Goal: Task Accomplishment & Management: Manage account settings

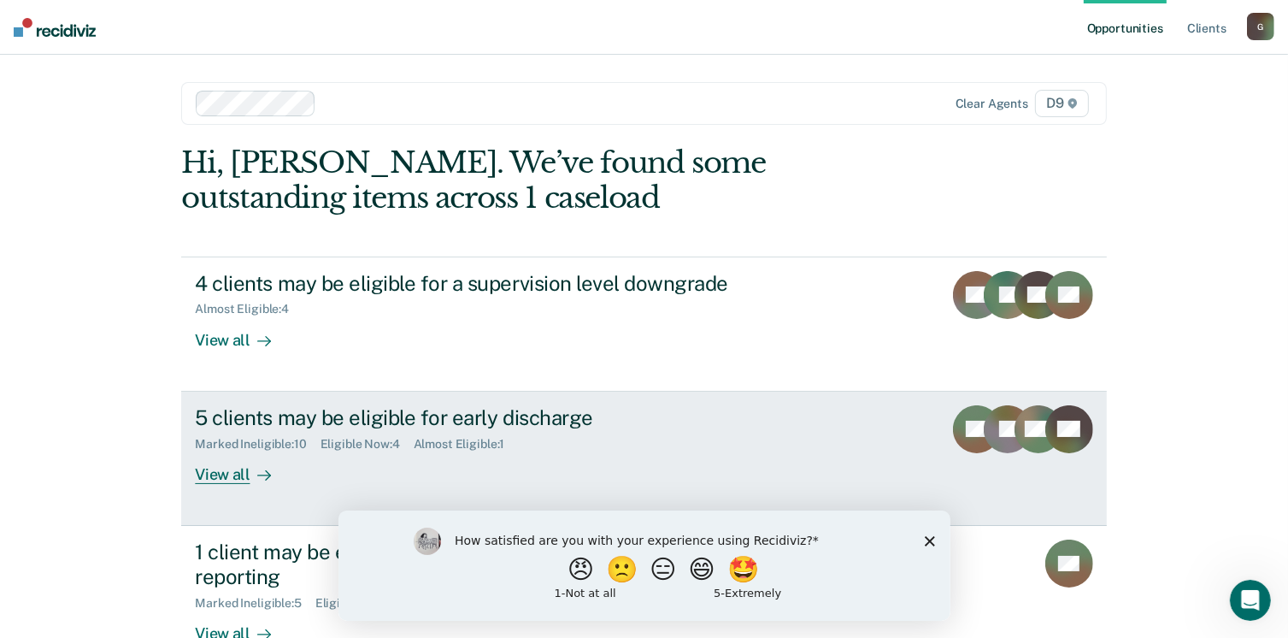
click at [209, 470] on div "View all" at bounding box center [243, 466] width 96 height 33
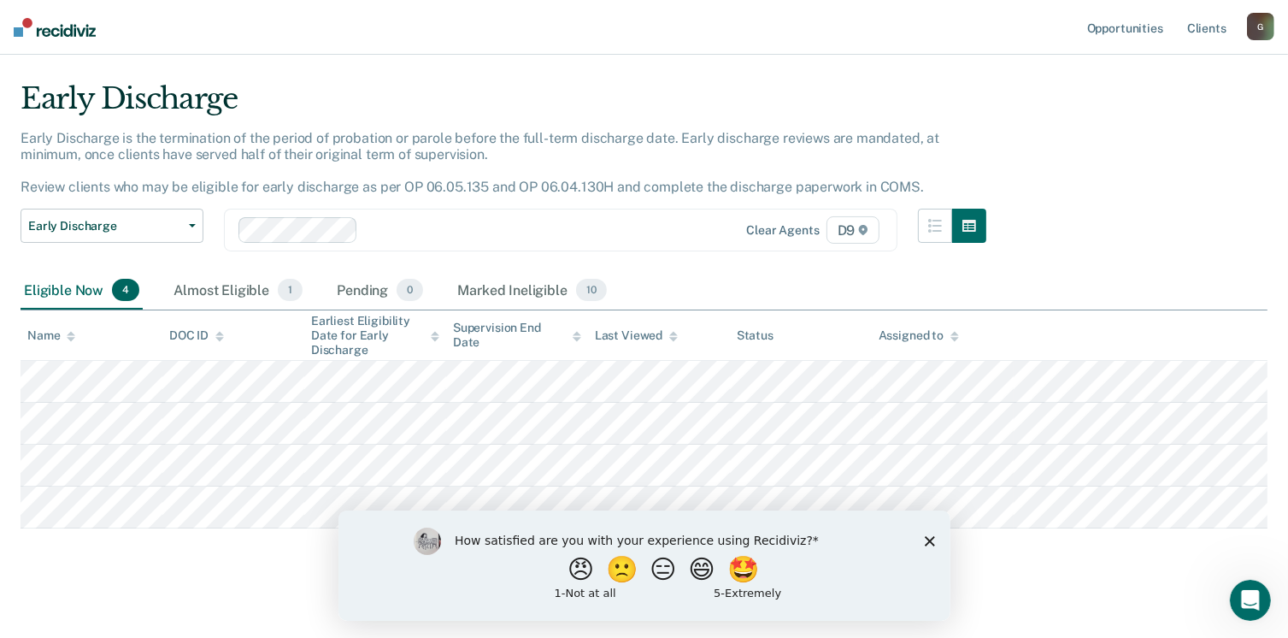
scroll to position [48, 0]
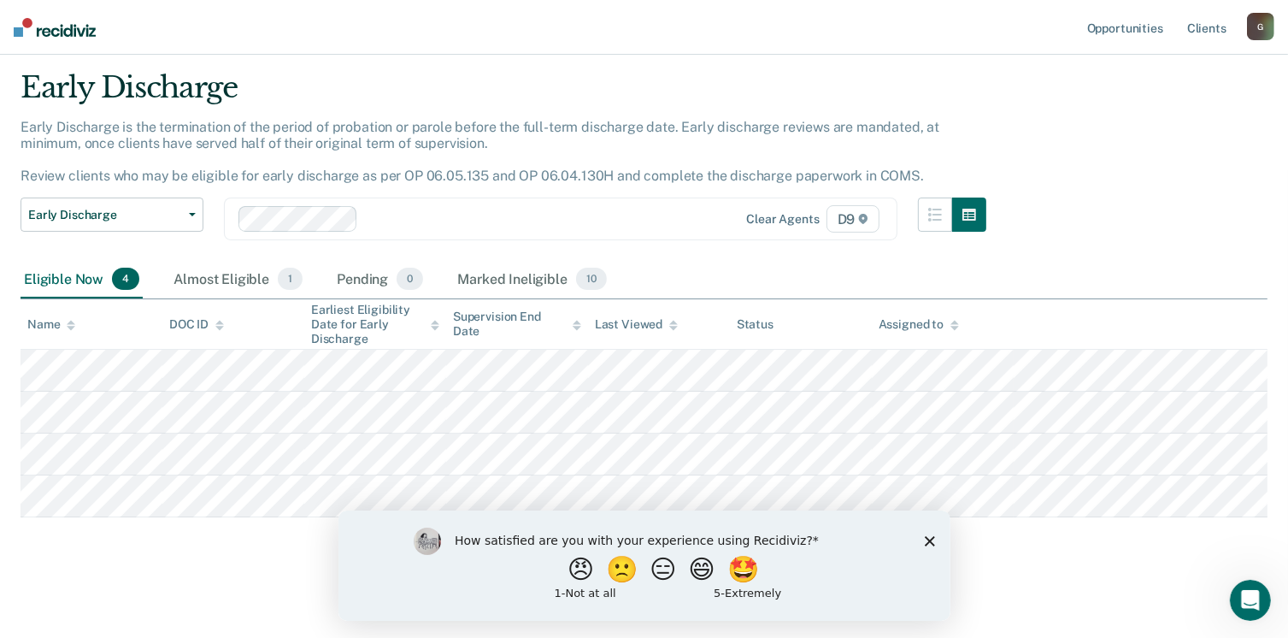
click at [926, 541] on icon "Close survey" at bounding box center [929, 540] width 10 height 10
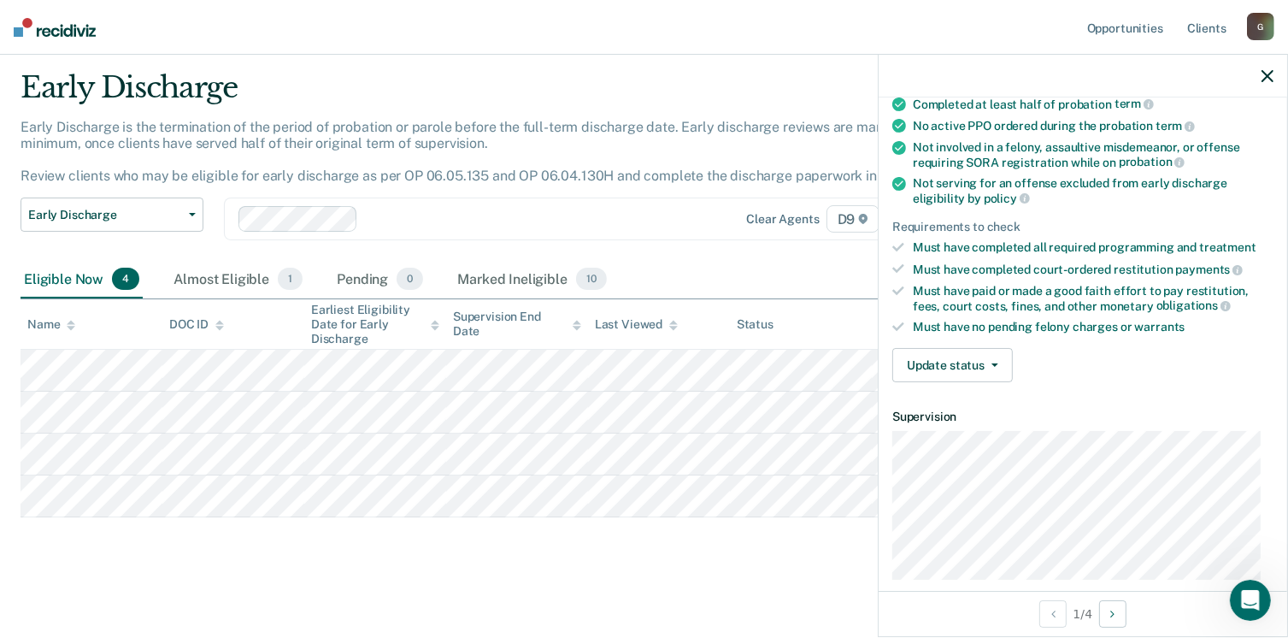
scroll to position [156, 0]
click at [961, 363] on button "Update status" at bounding box center [952, 363] width 121 height 34
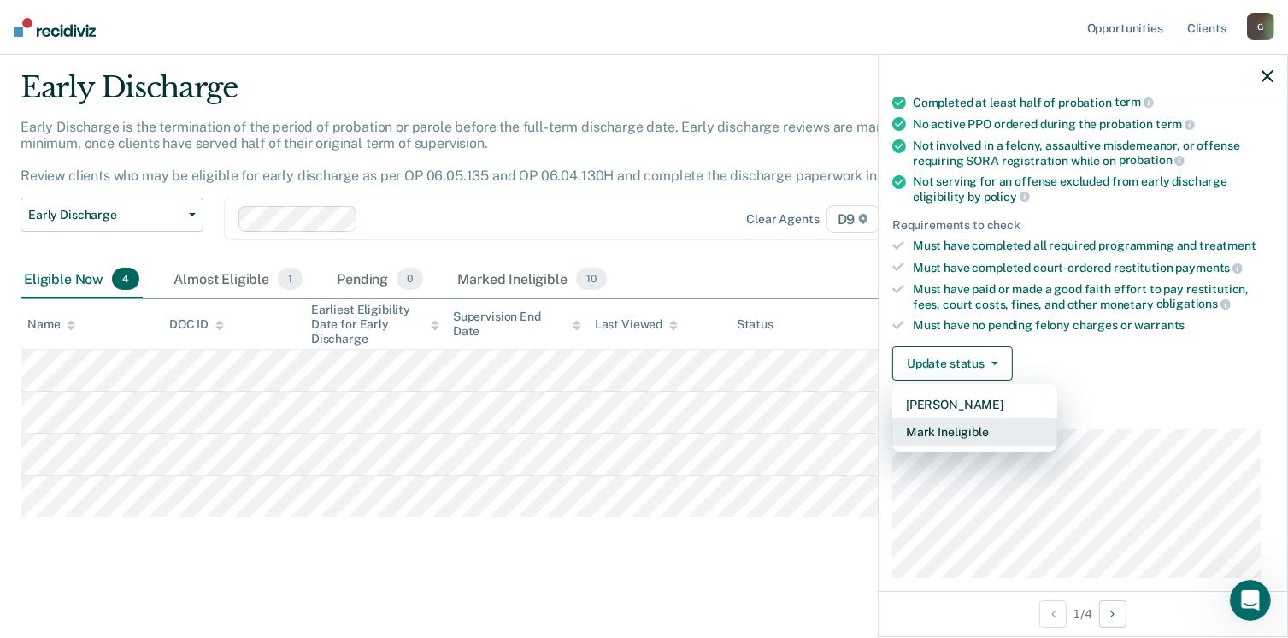
click at [953, 421] on button "Mark Ineligible" at bounding box center [974, 431] width 165 height 27
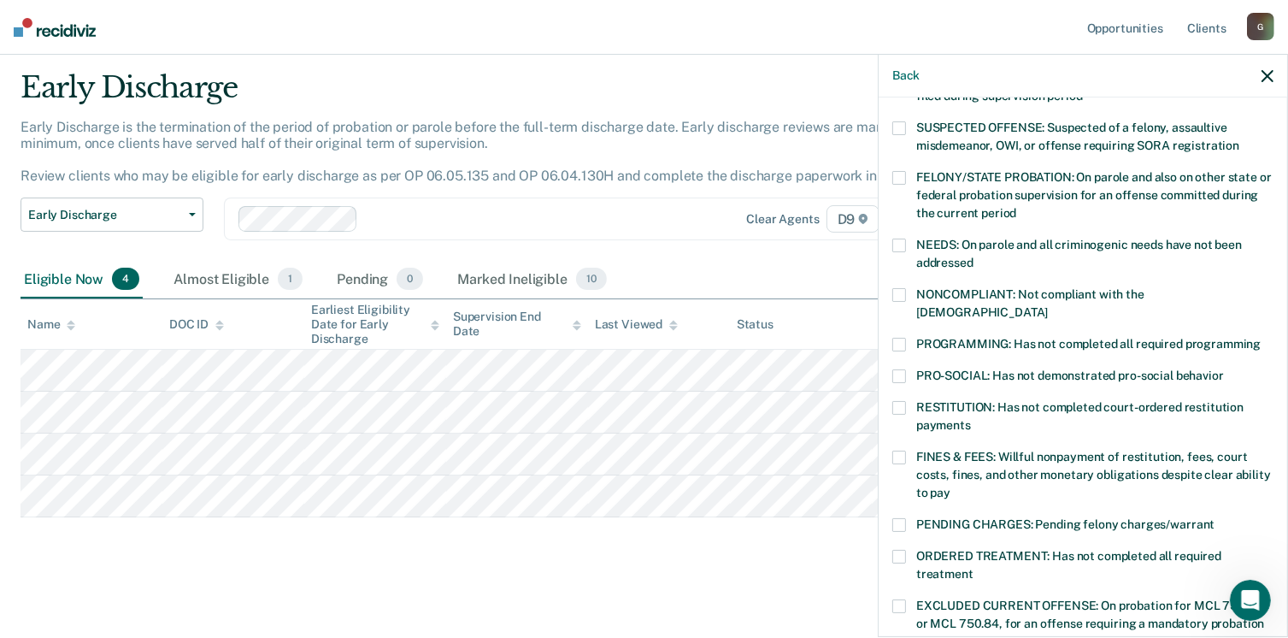
click at [896, 338] on span at bounding box center [899, 345] width 14 height 14
click at [1261, 338] on input "PROGRAMMING: Has not completed all required programming" at bounding box center [1261, 338] width 0 height 0
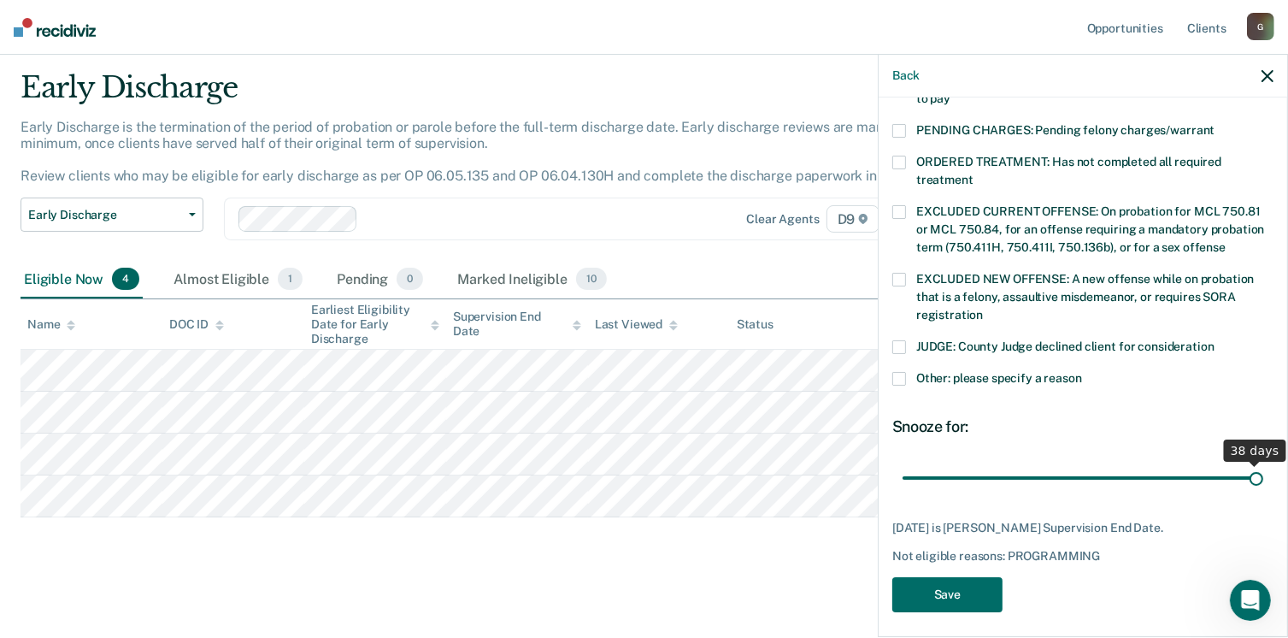
scroll to position [538, 0]
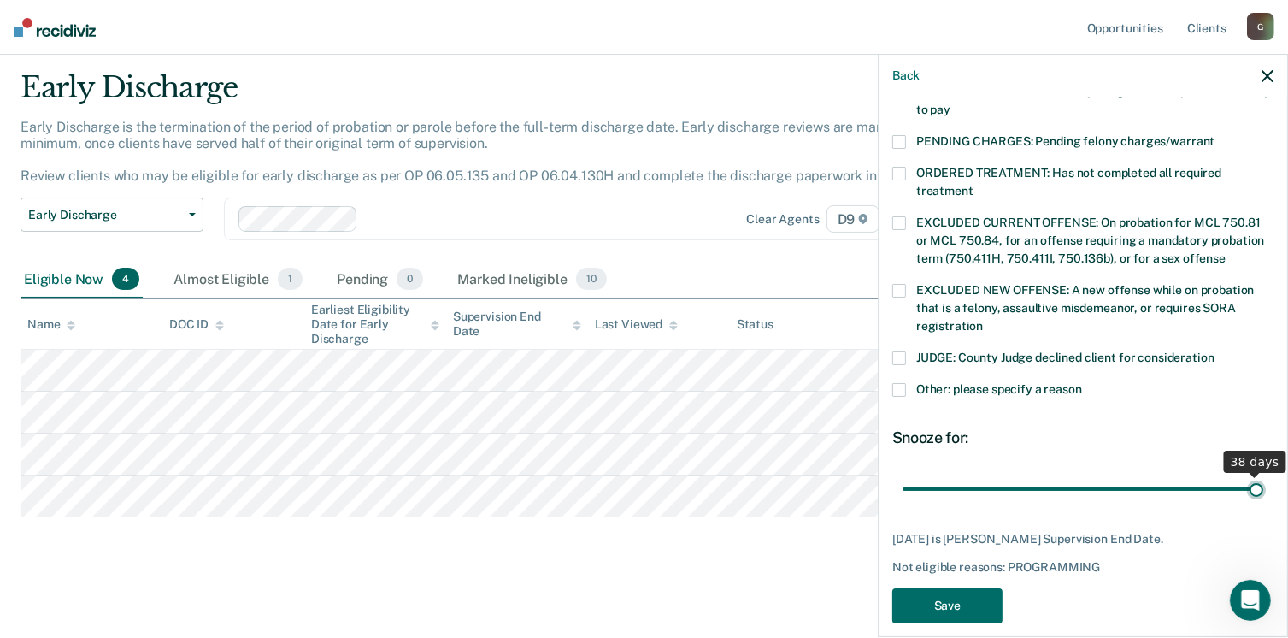
drag, startPoint x: 1173, startPoint y: 454, endPoint x: 1261, endPoint y: 445, distance: 88.4
type input "38"
click at [1261, 474] on input "range" at bounding box center [1083, 489] width 361 height 30
click at [974, 588] on button "Save" at bounding box center [947, 605] width 110 height 35
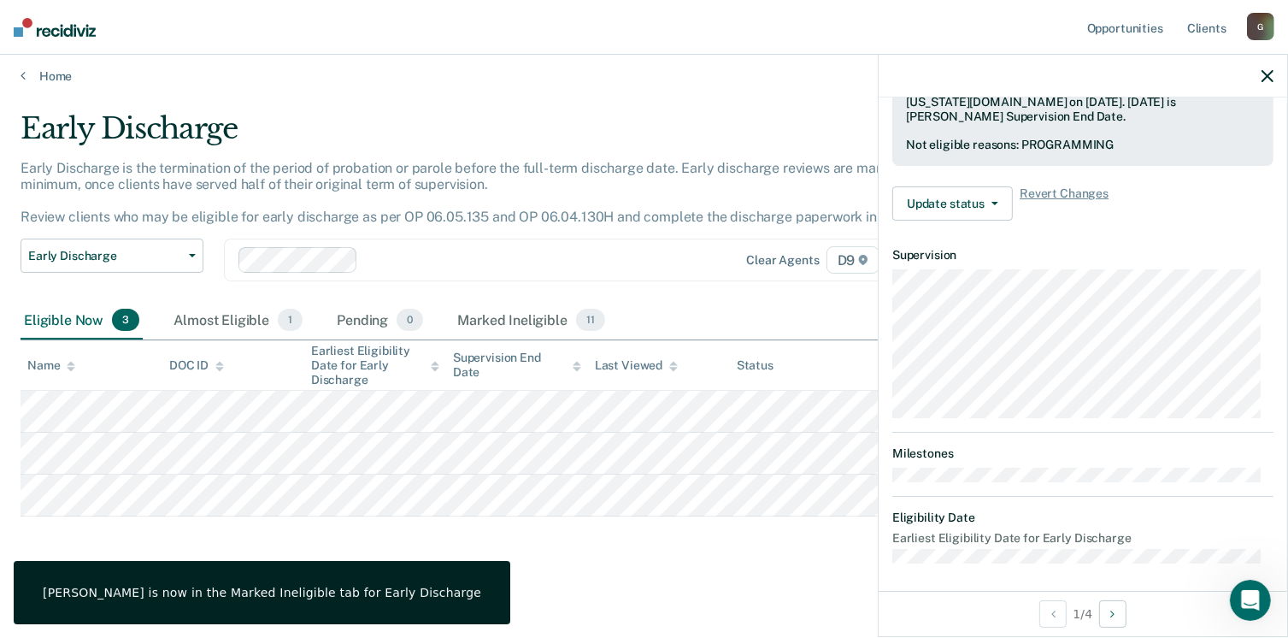
scroll to position [315, 0]
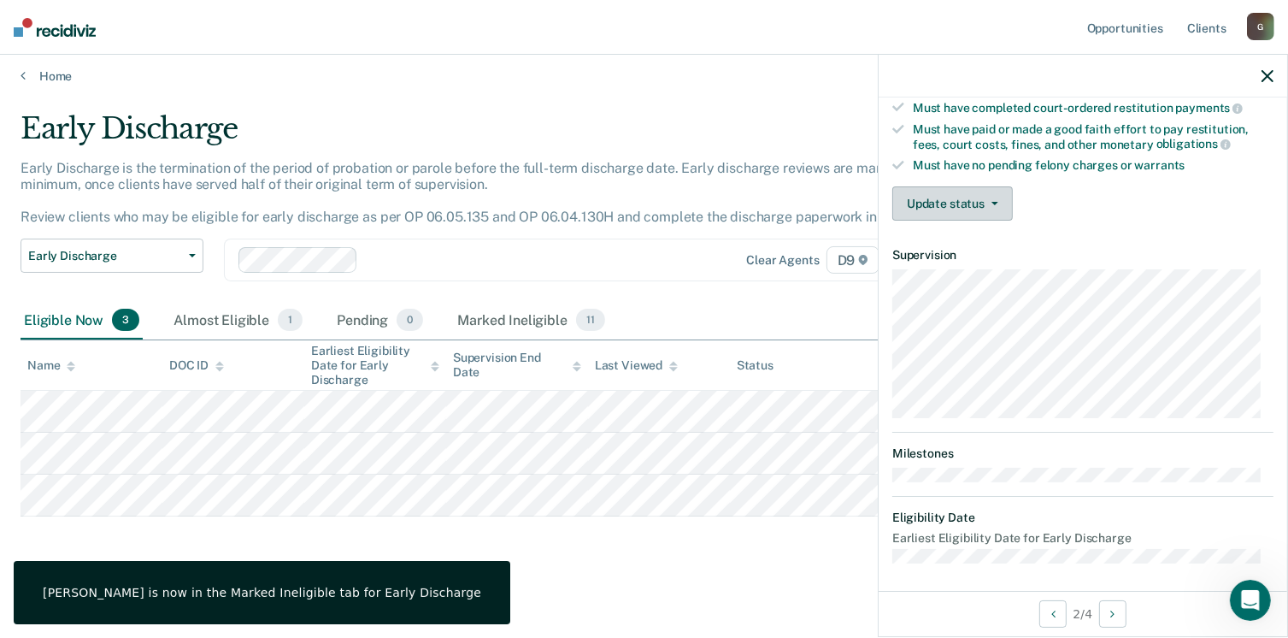
click at [988, 214] on button "Update status" at bounding box center [952, 203] width 121 height 34
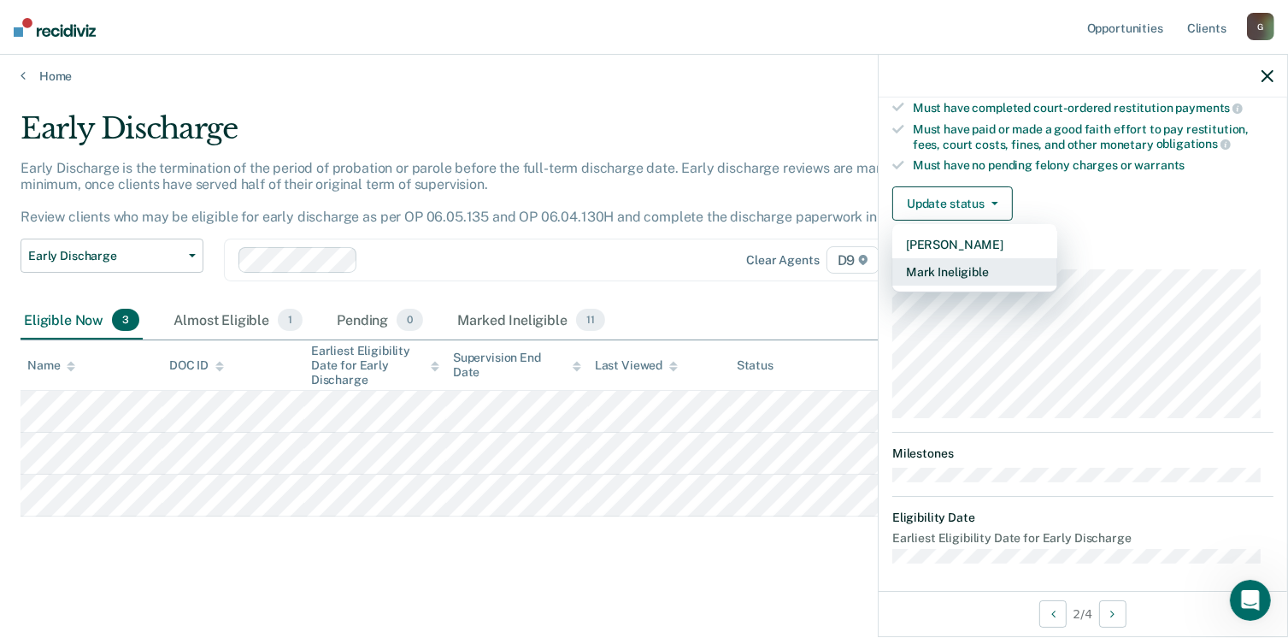
click at [961, 258] on button "Mark Ineligible" at bounding box center [974, 271] width 165 height 27
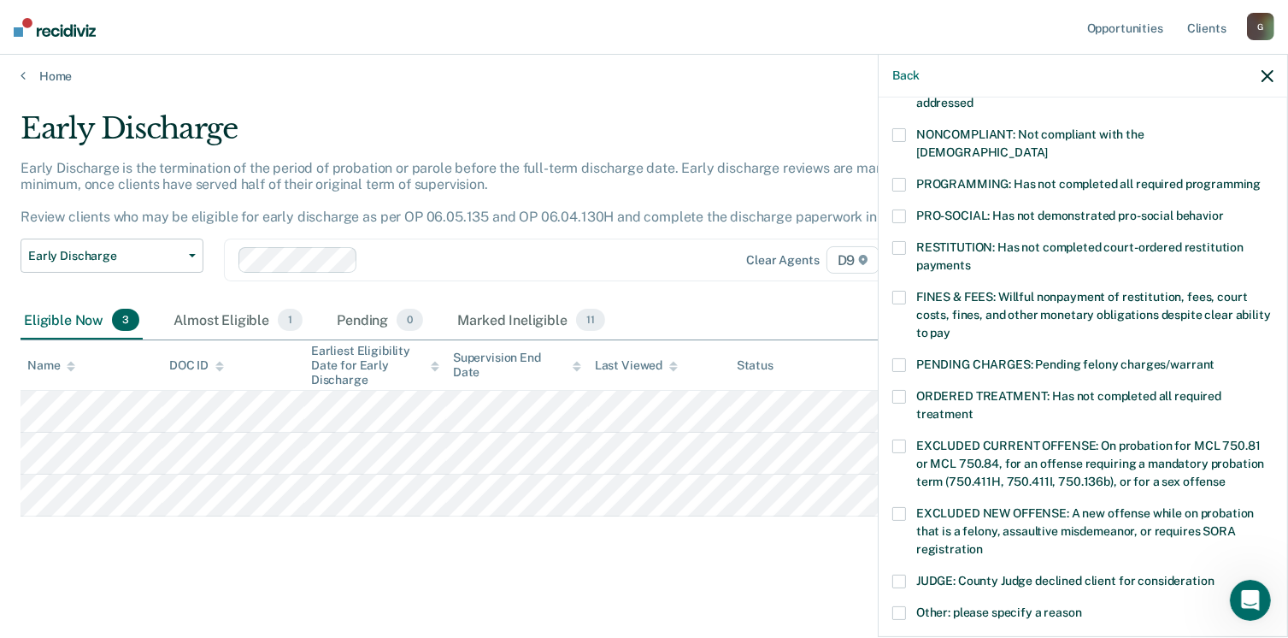
click at [904, 606] on span at bounding box center [899, 613] width 14 height 14
click at [1082, 606] on input "Other: please specify a reason" at bounding box center [1082, 606] width 0 height 0
drag, startPoint x: 1287, startPoint y: 415, endPoint x: 1281, endPoint y: 450, distance: 35.5
click at [1281, 450] on div "Back JA Which of the following requirements has [PERSON_NAME] not met? [MEDICAL…" at bounding box center [1083, 345] width 410 height 583
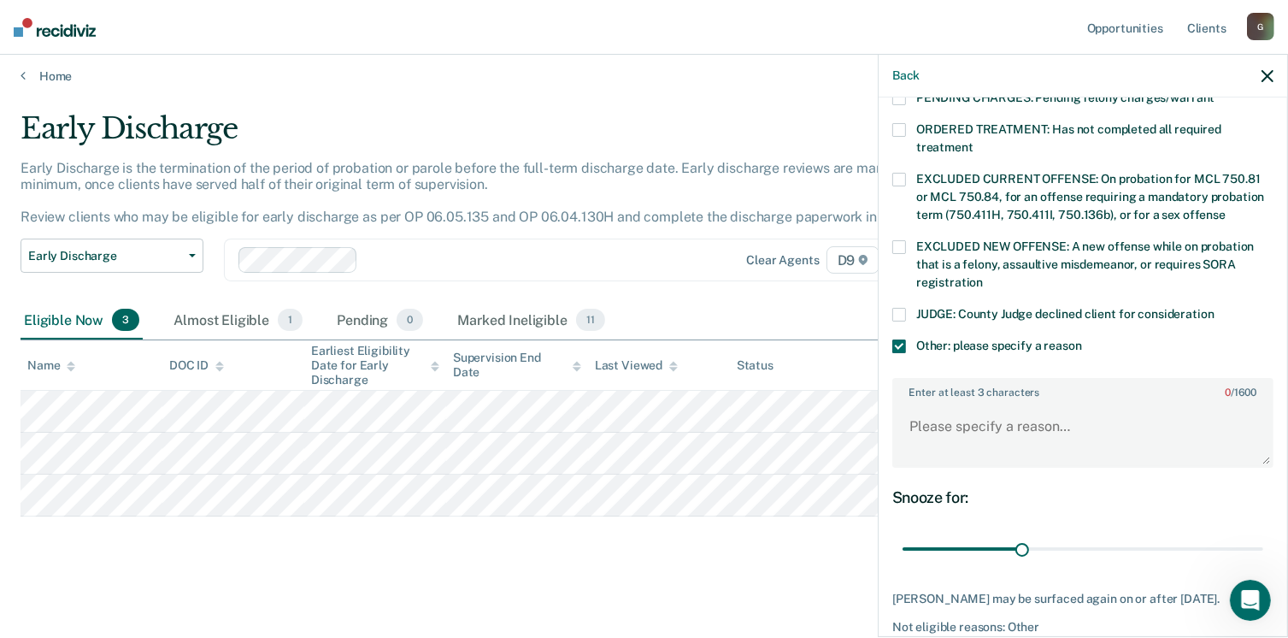
drag, startPoint x: 1281, startPoint y: 449, endPoint x: 30, endPoint y: 3, distance: 1328.4
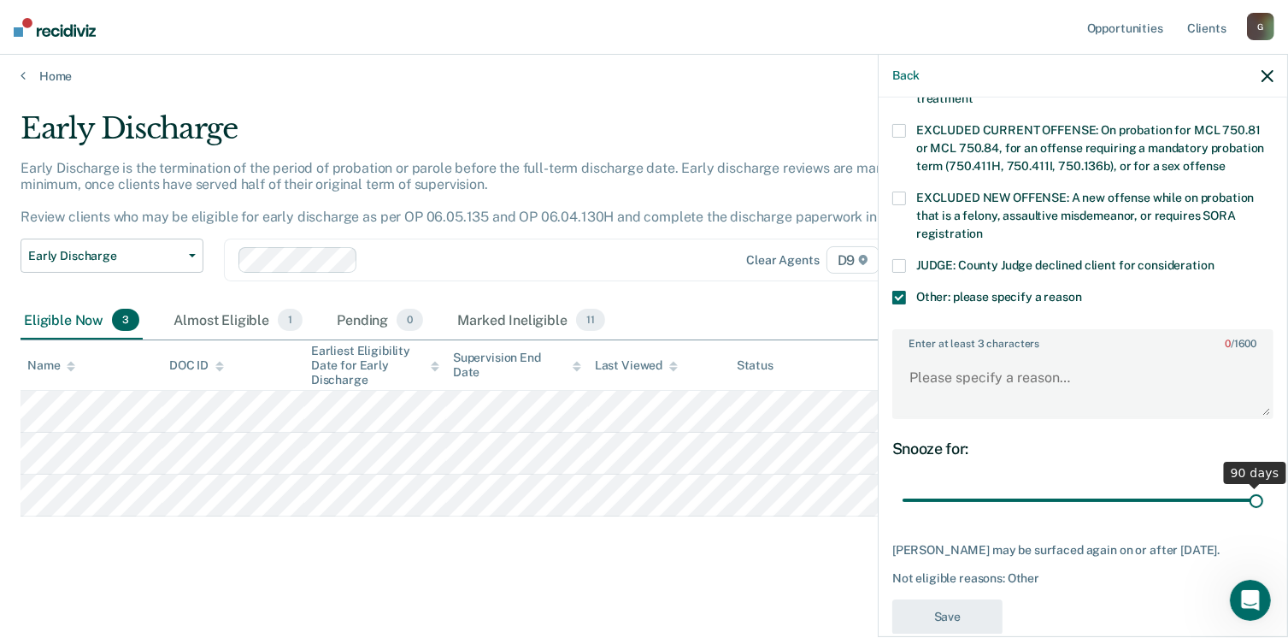
drag, startPoint x: 1015, startPoint y: 480, endPoint x: 1278, endPoint y: 462, distance: 263.1
type input "90"
click at [1263, 485] on input "range" at bounding box center [1083, 500] width 361 height 30
click at [1135, 375] on textarea "Enter at least 3 characters 0 / 1600" at bounding box center [1083, 385] width 378 height 63
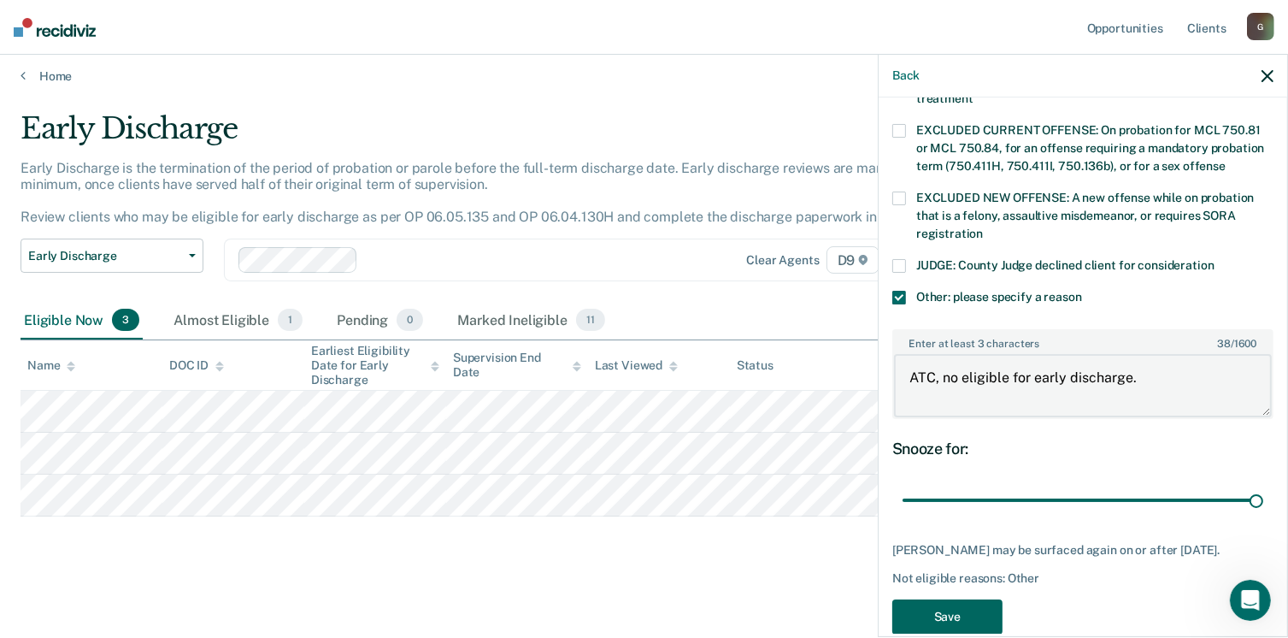
type textarea "ATC, no eligible for early discharge."
click at [940, 613] on button "Save" at bounding box center [947, 616] width 110 height 35
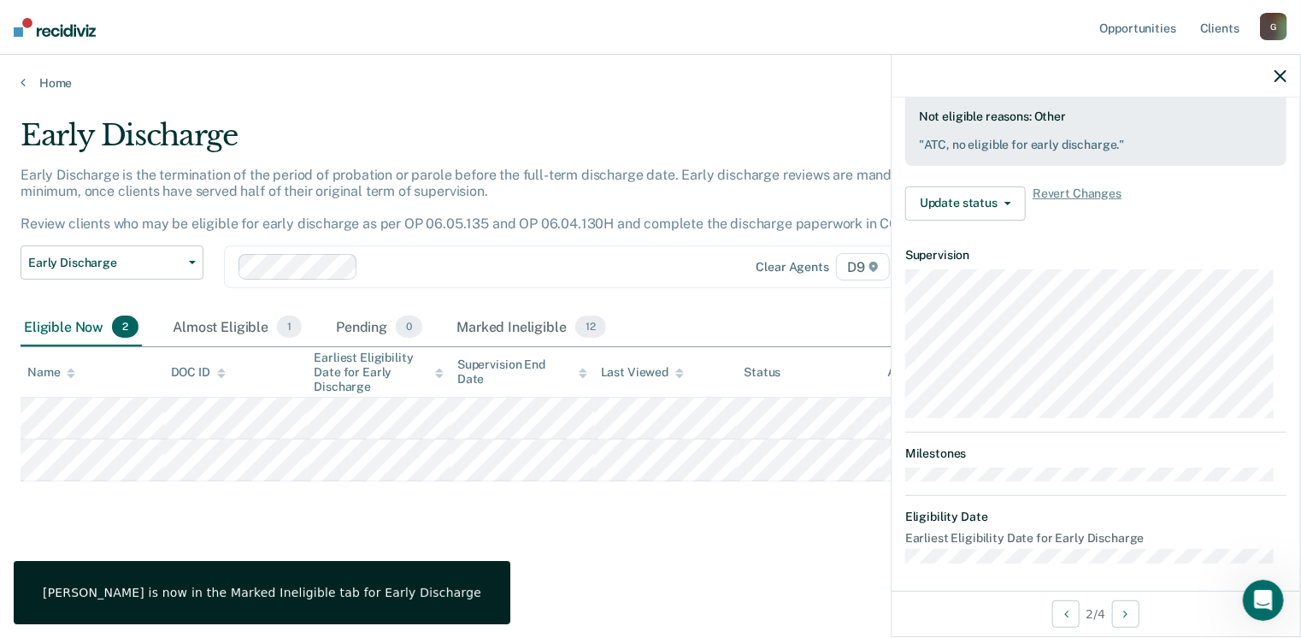
scroll to position [315, 0]
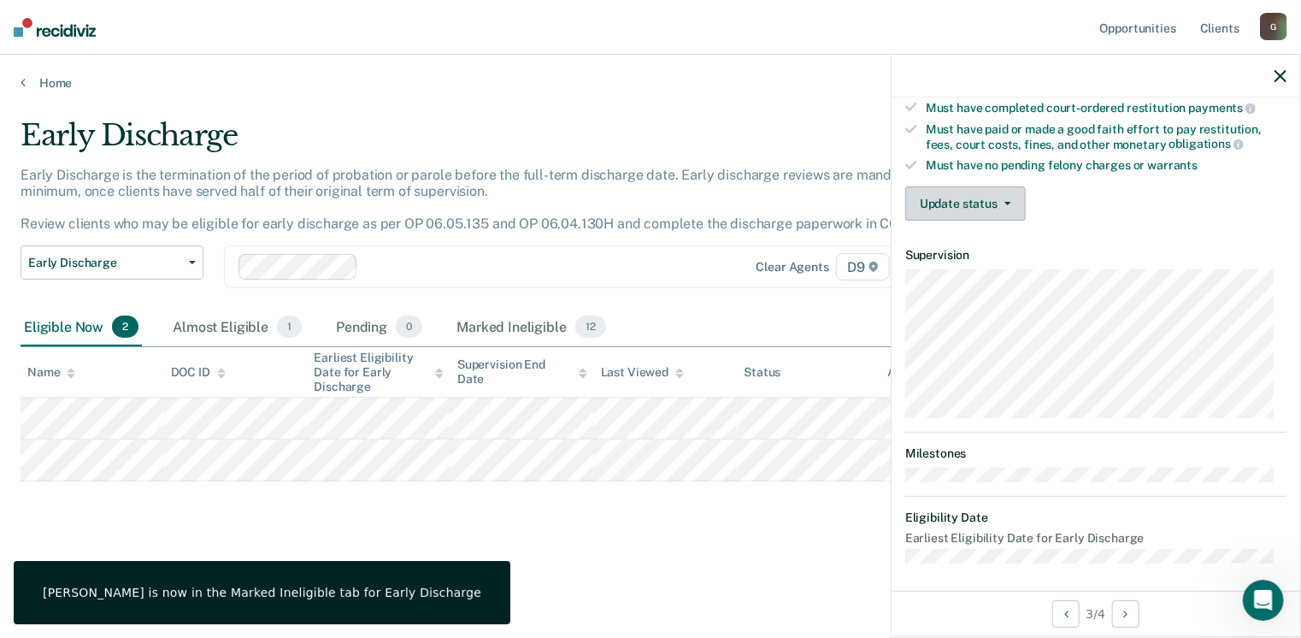
click at [961, 199] on button "Update status" at bounding box center [965, 203] width 121 height 34
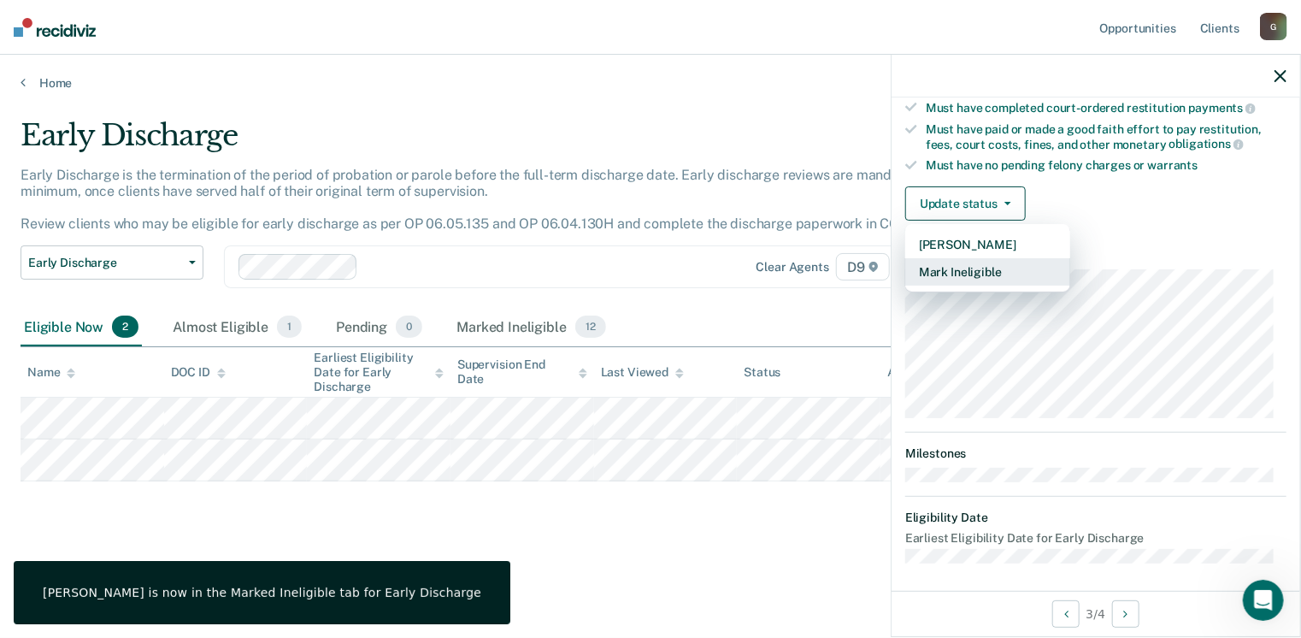
click at [967, 263] on button "Mark Ineligible" at bounding box center [987, 271] width 165 height 27
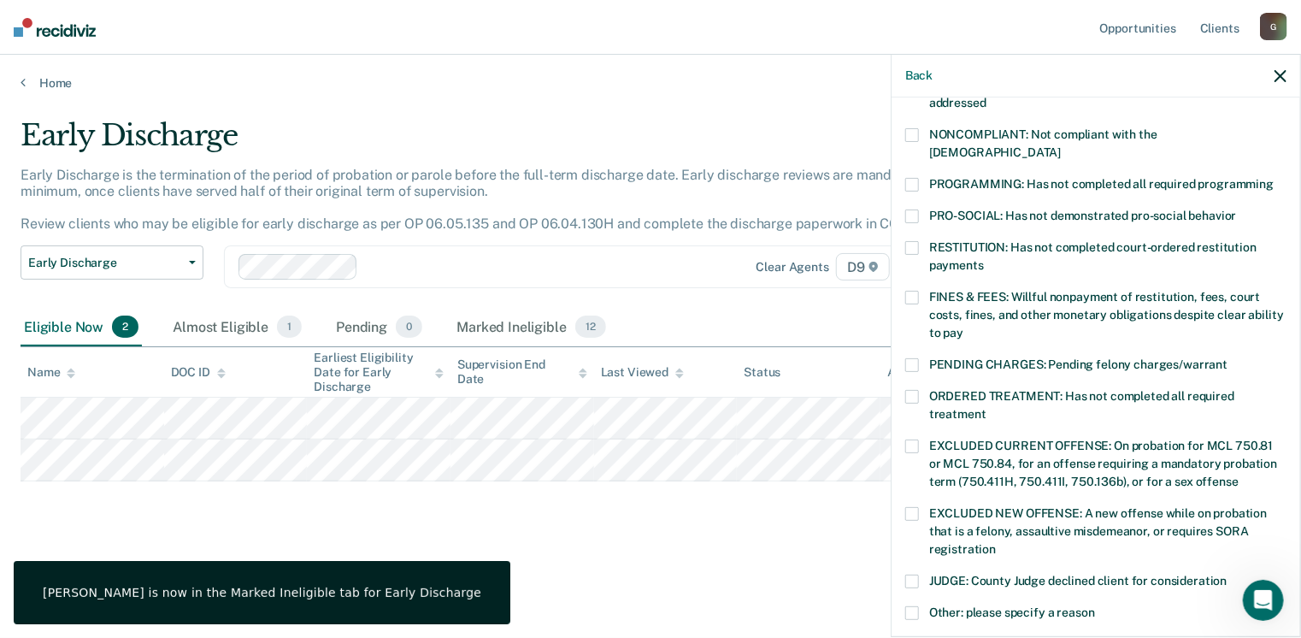
click at [920, 606] on label "Other: please specify a reason" at bounding box center [1095, 615] width 381 height 18
click at [1095, 606] on input "Other: please specify a reason" at bounding box center [1095, 606] width 0 height 0
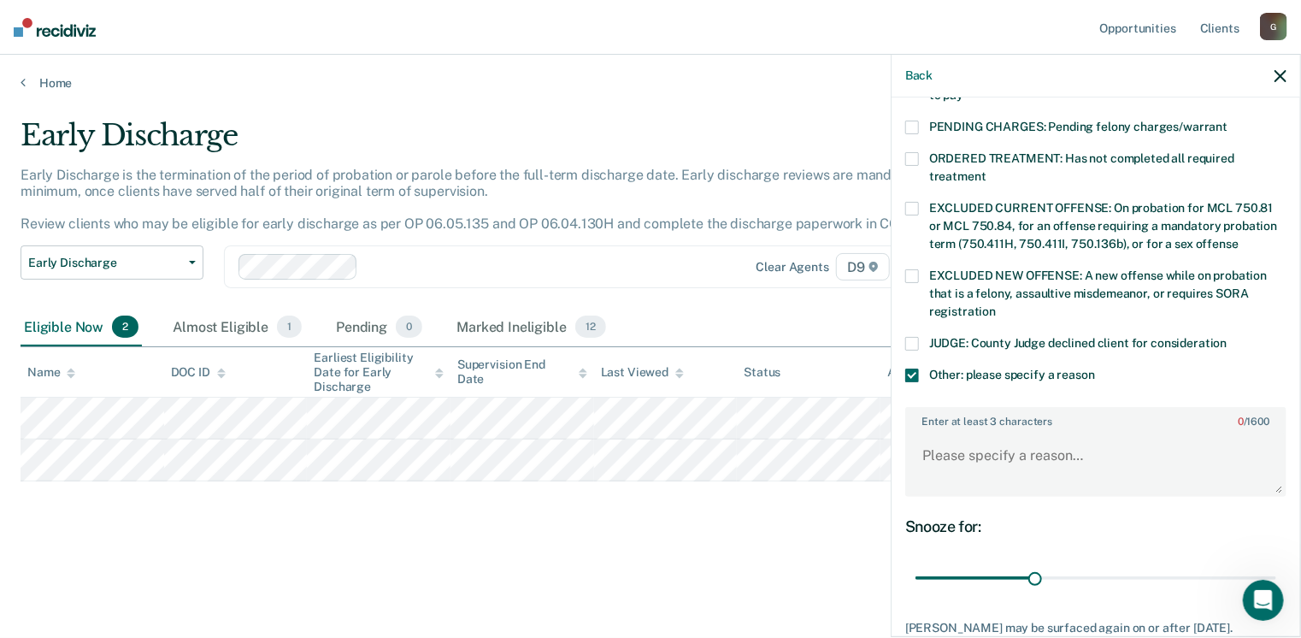
scroll to position [640, 0]
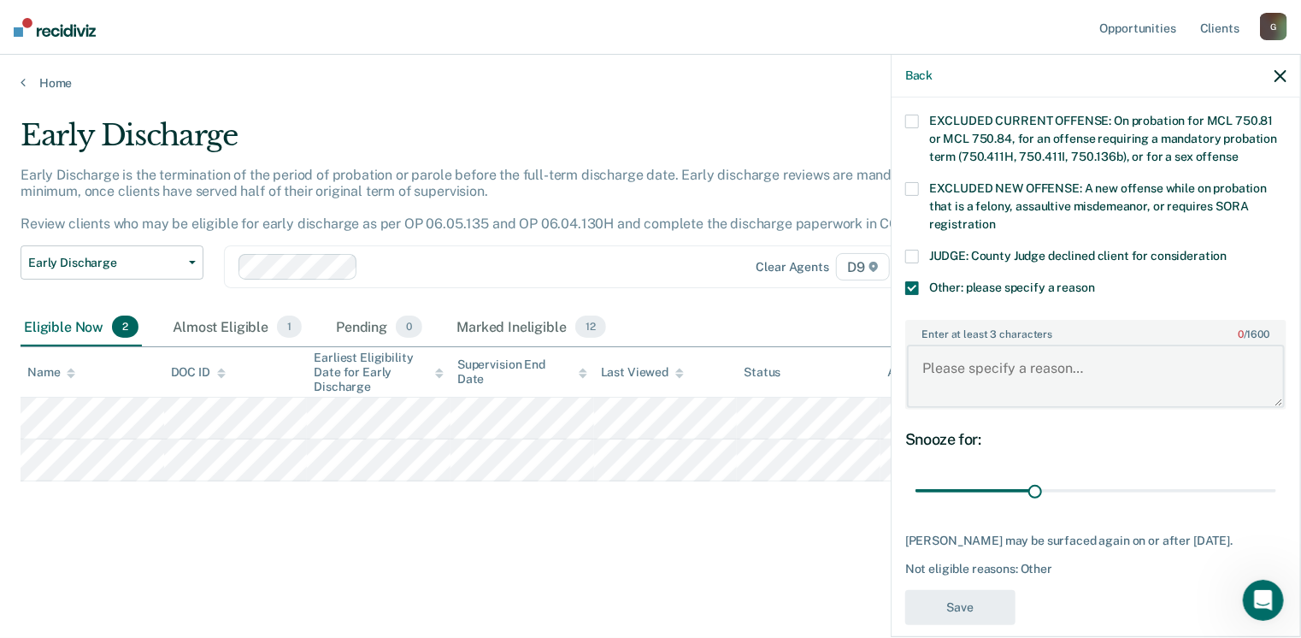
click at [1060, 372] on textarea "Enter at least 3 characters 0 / 1600" at bounding box center [1096, 375] width 378 height 63
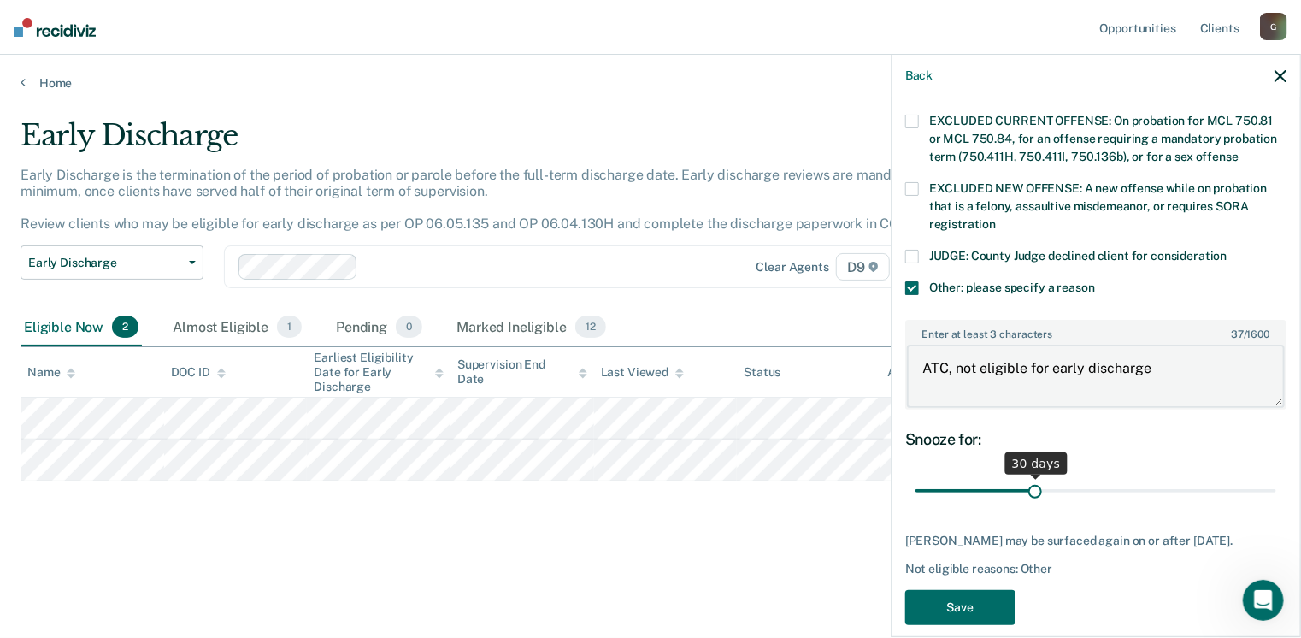
type textarea "ATC, not eligible for early discharge"
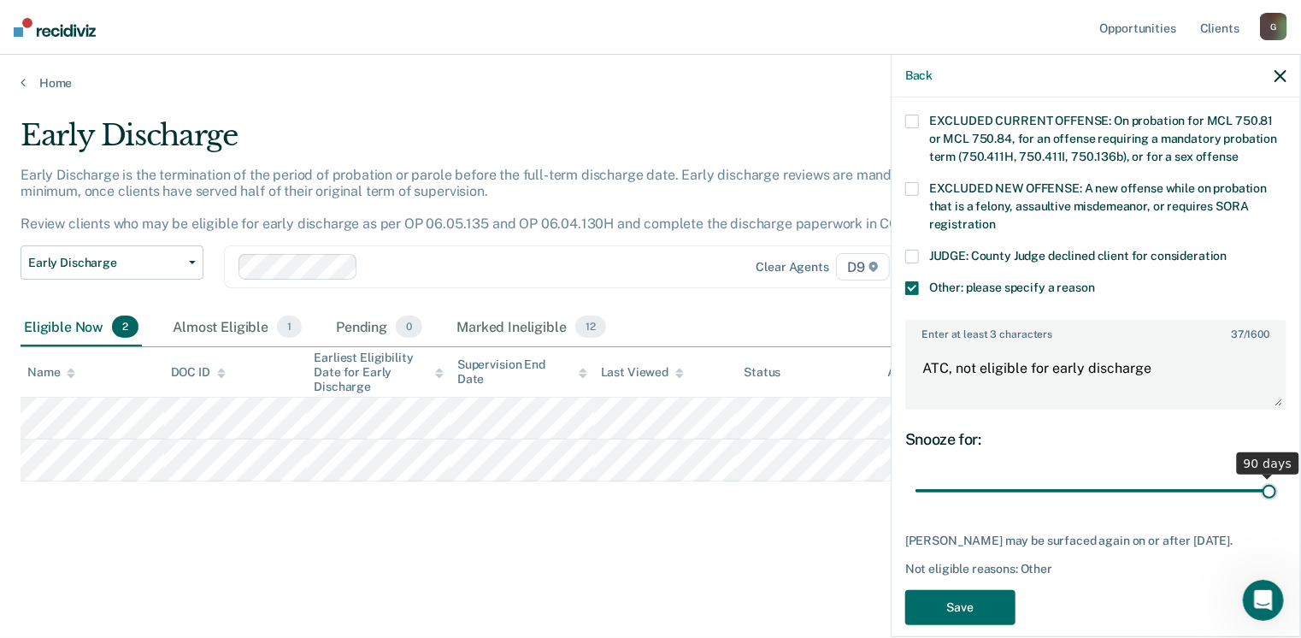
drag, startPoint x: 1022, startPoint y: 473, endPoint x: 1306, endPoint y: 437, distance: 286.0
type input "90"
click at [1276, 476] on input "range" at bounding box center [1095, 491] width 361 height 30
click at [966, 600] on button "Save" at bounding box center [960, 607] width 110 height 35
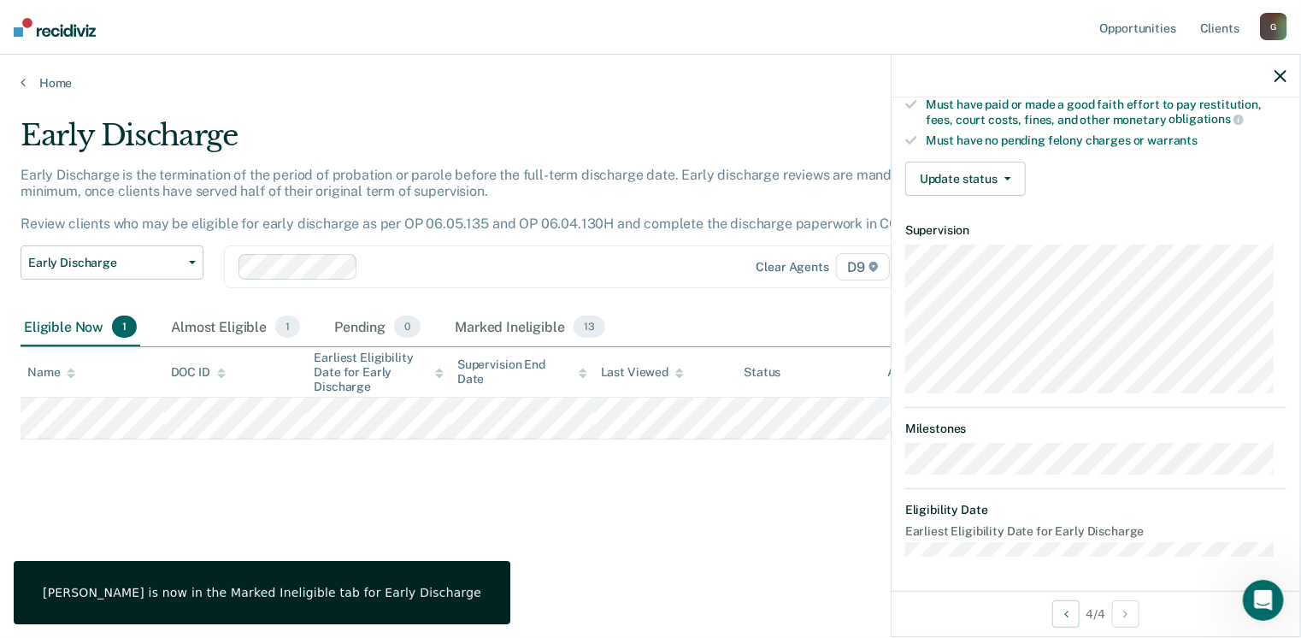
scroll to position [315, 0]
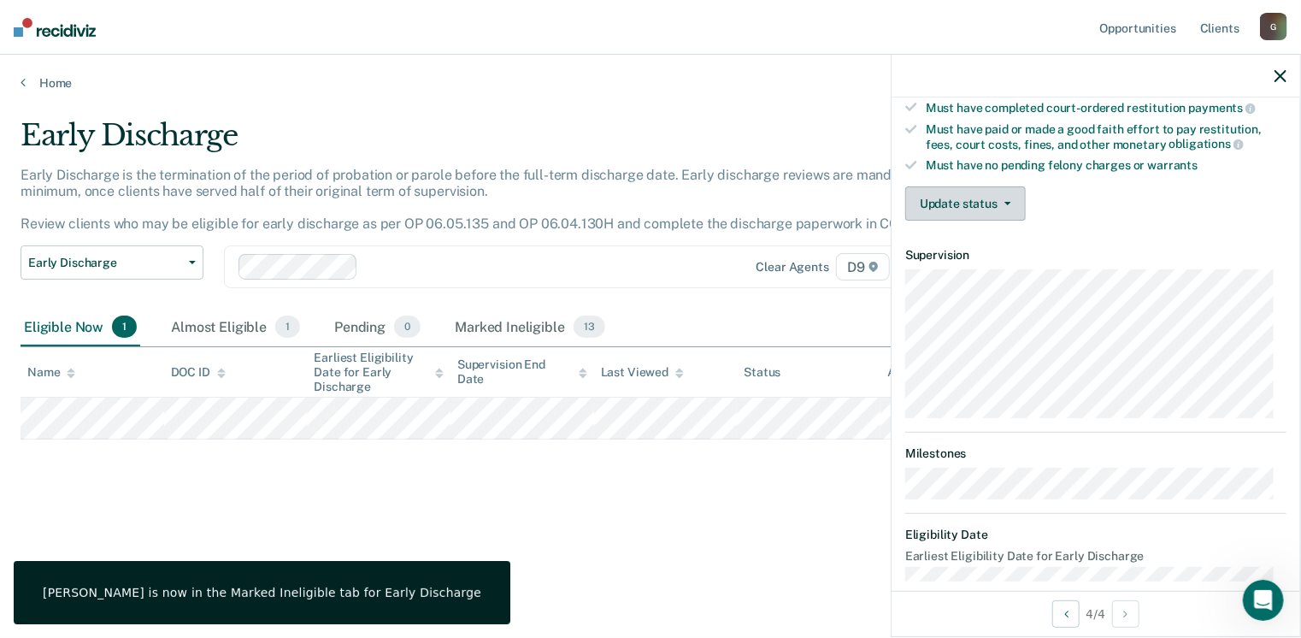
click at [969, 212] on button "Update status" at bounding box center [965, 203] width 121 height 34
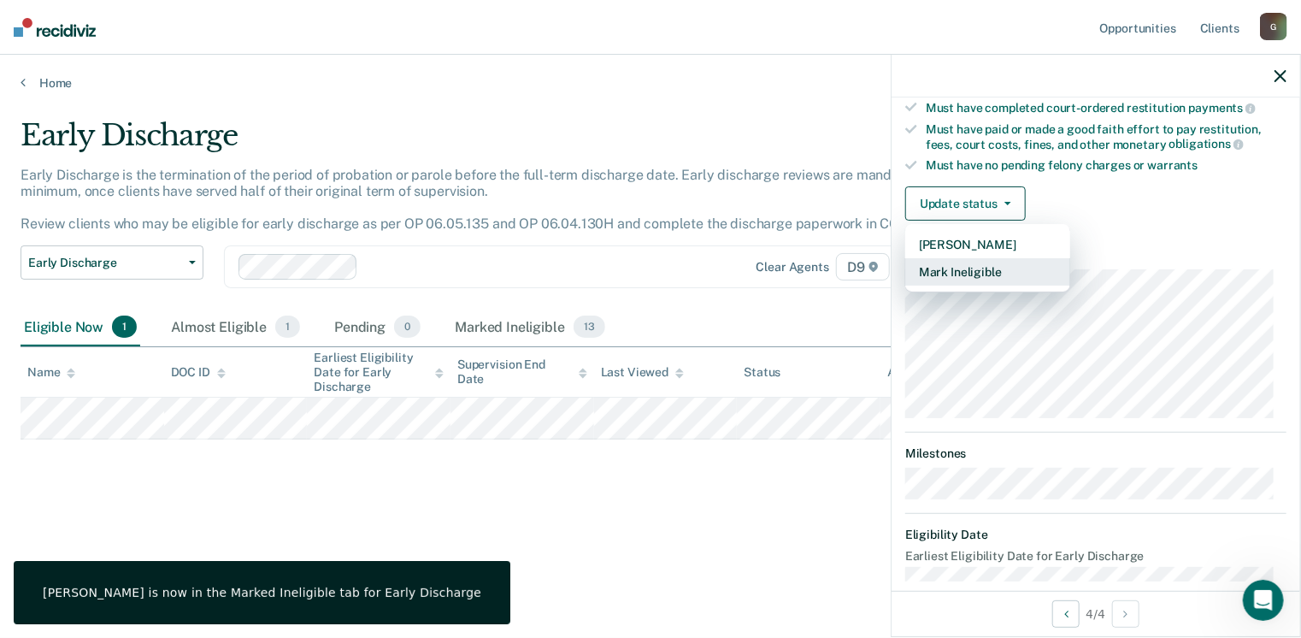
click at [962, 262] on button "Mark Ineligible" at bounding box center [987, 271] width 165 height 27
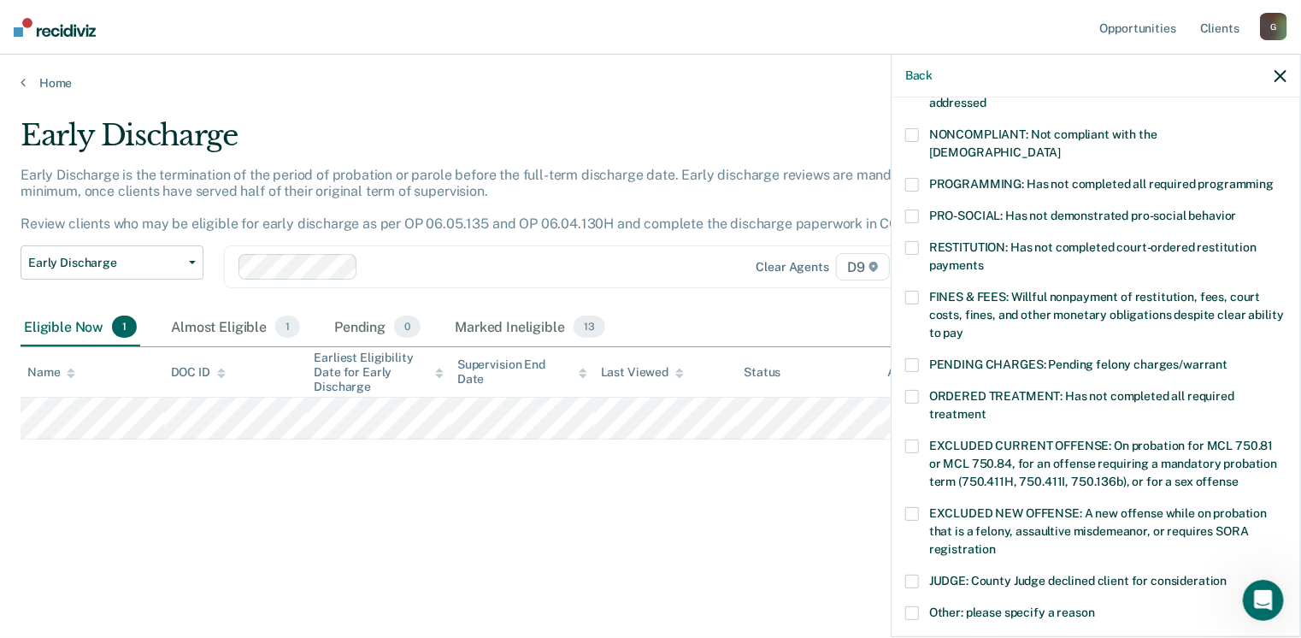
click at [917, 606] on span at bounding box center [912, 613] width 14 height 14
click at [1095, 606] on input "Other: please specify a reason" at bounding box center [1095, 606] width 0 height 0
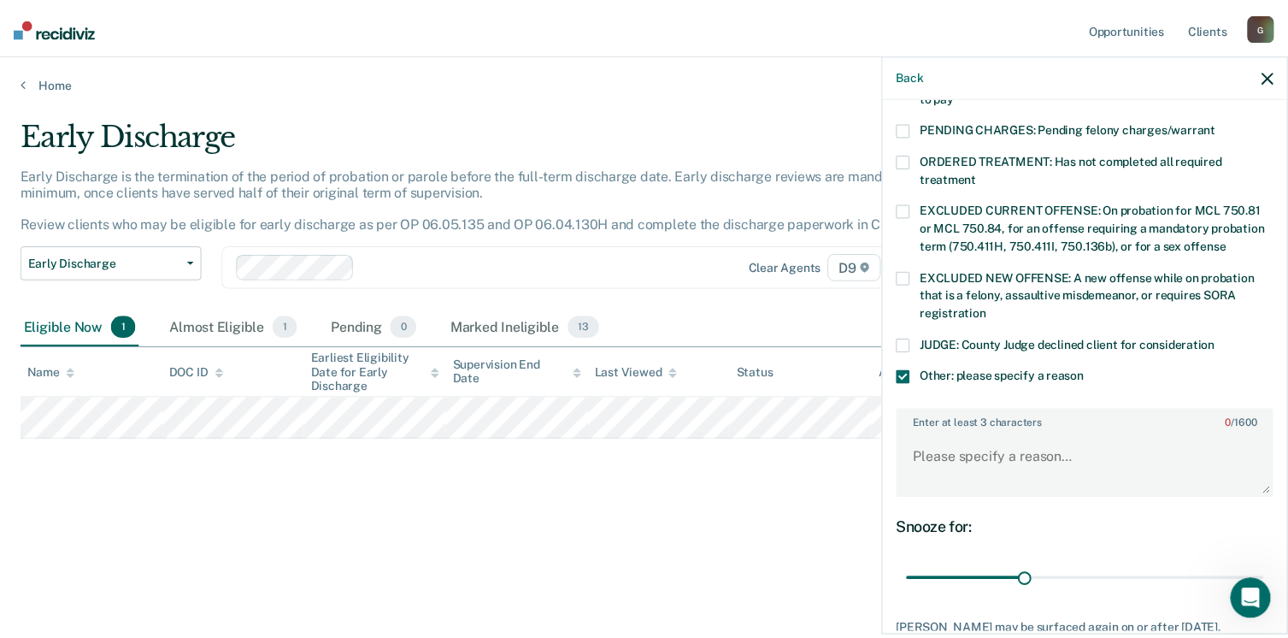
scroll to position [640, 0]
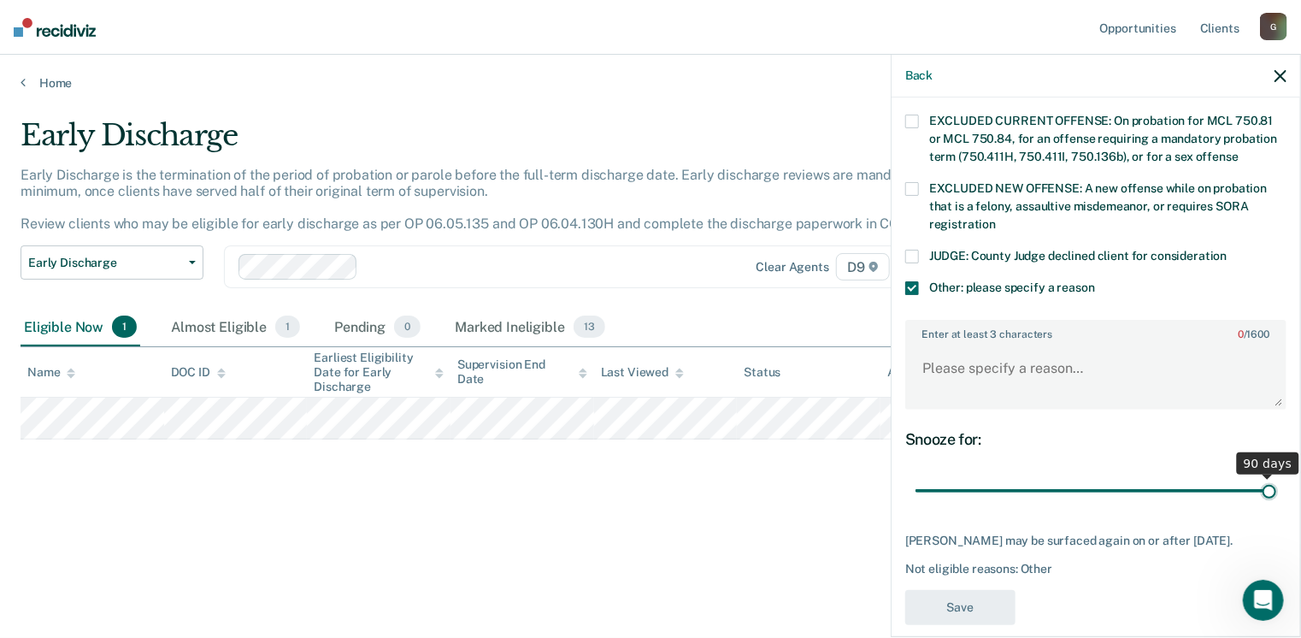
drag, startPoint x: 1032, startPoint y: 469, endPoint x: 1306, endPoint y: 438, distance: 275.3
type input "90"
click at [1276, 476] on input "range" at bounding box center [1095, 491] width 361 height 30
click at [1075, 371] on textarea "Enter at least 3 characters 0 / 1600" at bounding box center [1096, 375] width 378 height 63
click at [1075, 371] on textarea "A" at bounding box center [1096, 375] width 378 height 63
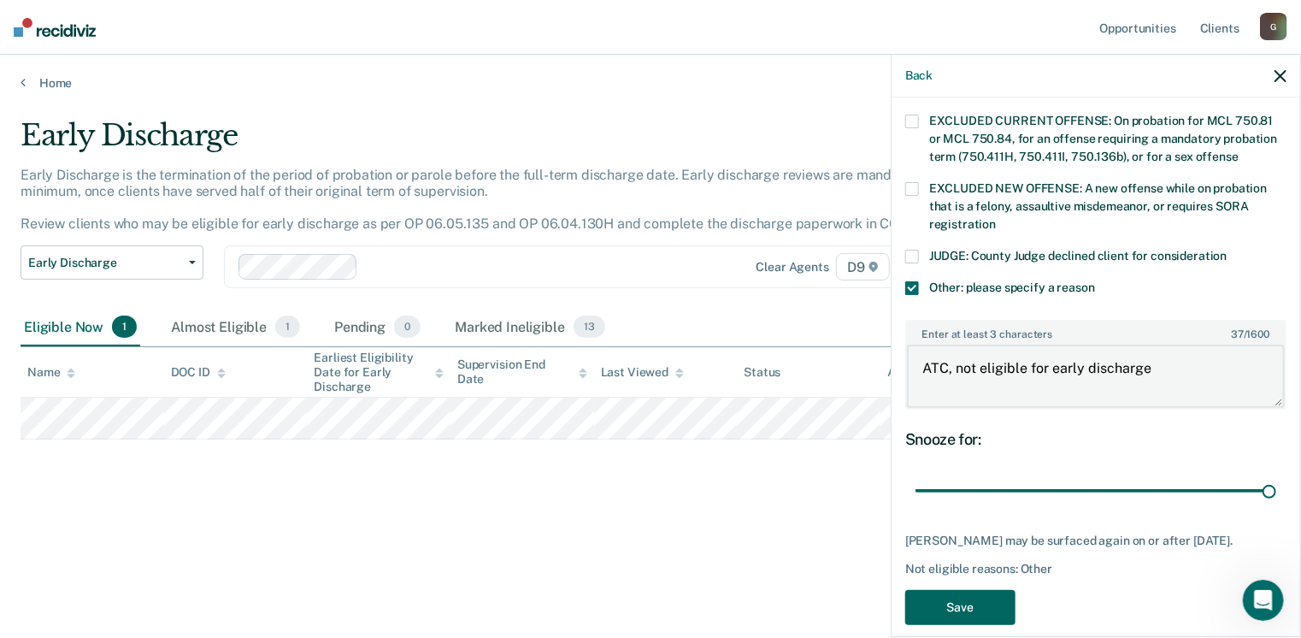
type textarea "ATC, not eligible for early discharge"
click at [979, 590] on button "Save" at bounding box center [960, 607] width 110 height 35
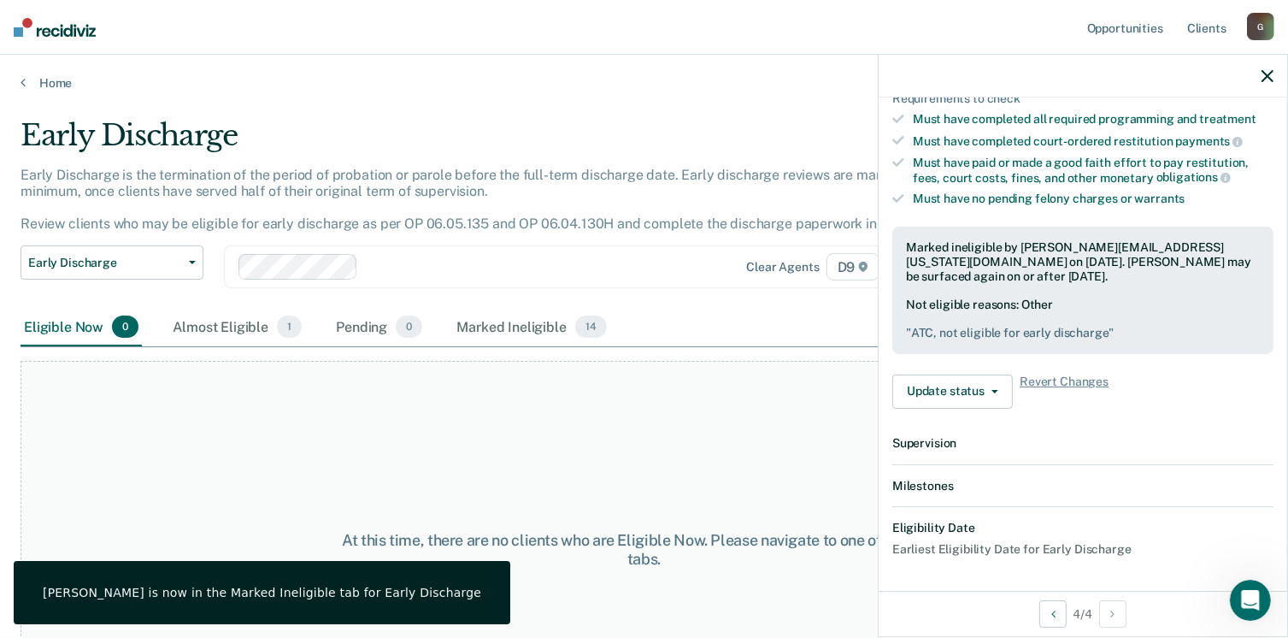
scroll to position [488, 0]
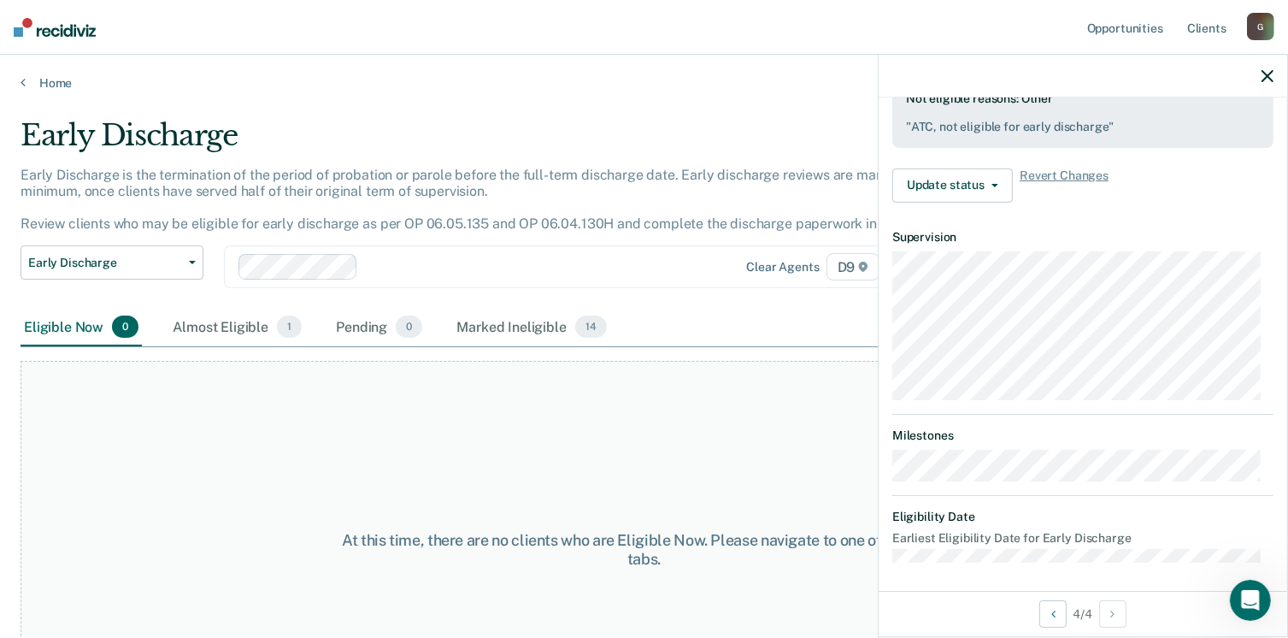
click at [703, 484] on div "At this time, there are no clients who are Eligible Now. Please navigate to one…" at bounding box center [644, 550] width 1247 height 378
click at [559, 445] on div "At this time, there are no clients who are Eligible Now. Please navigate to one…" at bounding box center [644, 550] width 1247 height 378
click at [23, 79] on icon at bounding box center [23, 82] width 5 height 14
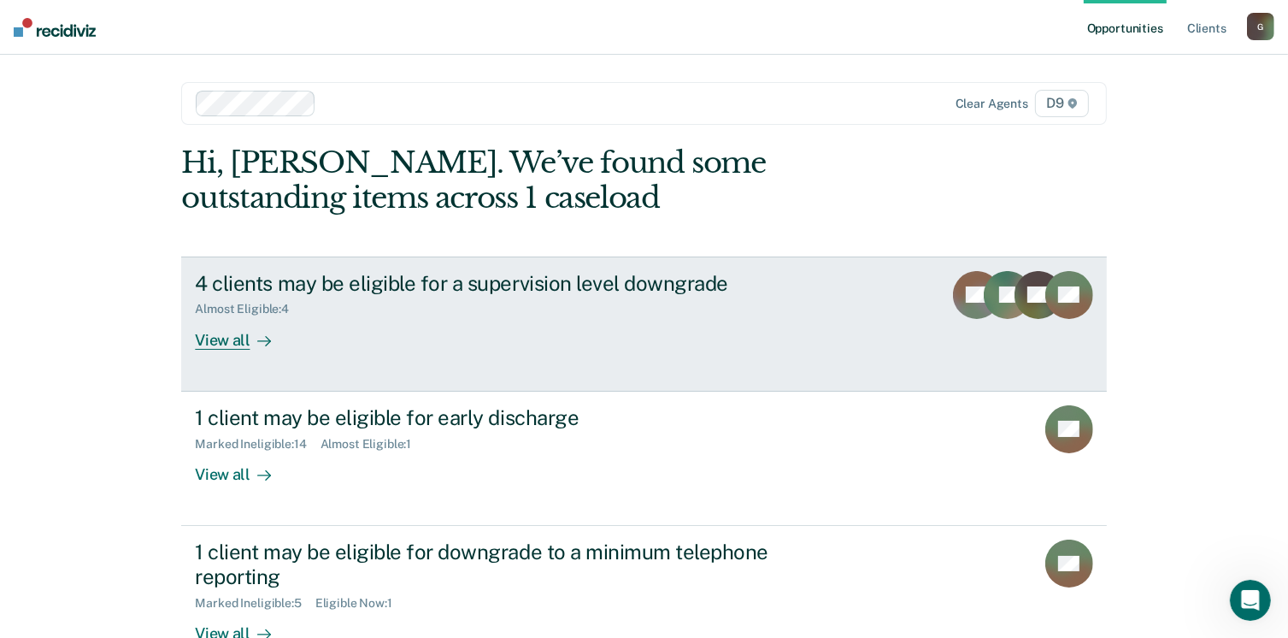
click at [210, 349] on link "4 clients may be eligible for a supervision level downgrade Almost Eligible : 4…" at bounding box center [643, 323] width 925 height 135
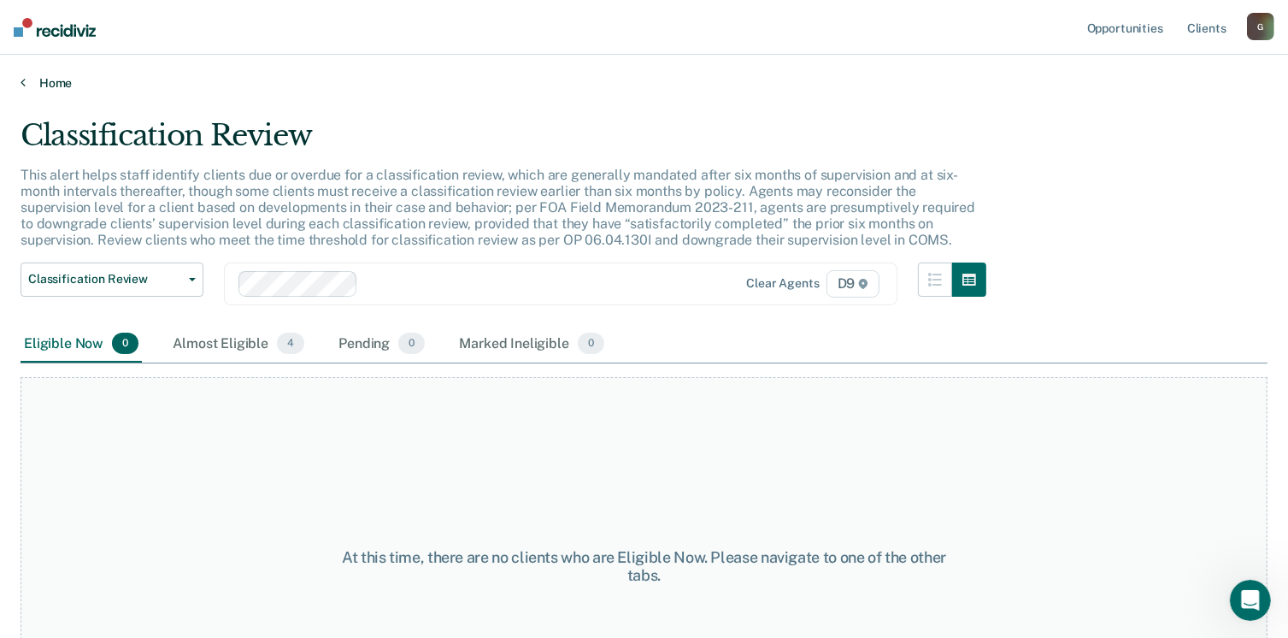
click at [52, 76] on link "Home" at bounding box center [644, 82] width 1247 height 15
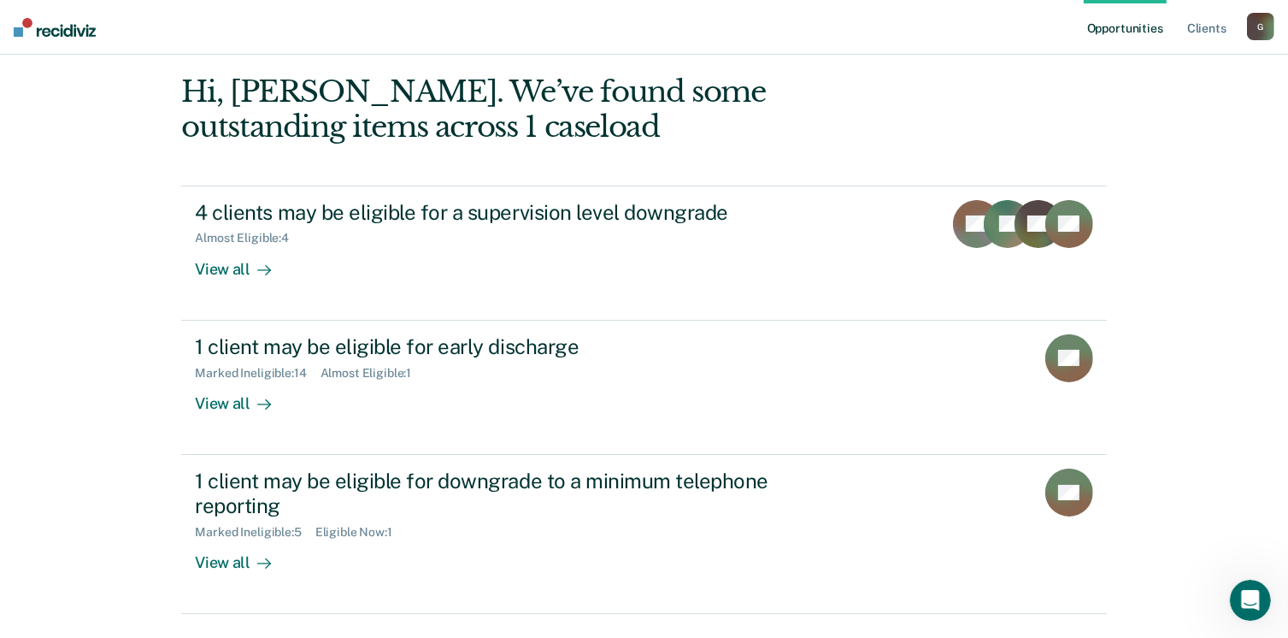
scroll to position [114, 0]
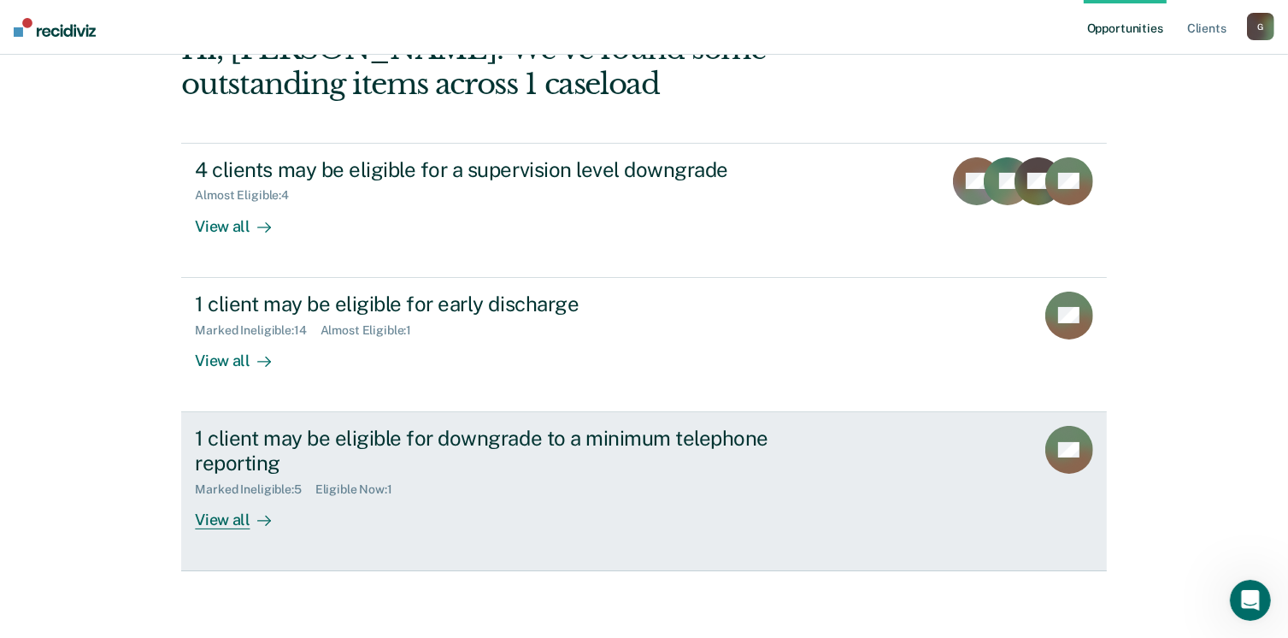
click at [230, 521] on div "View all" at bounding box center [243, 512] width 96 height 33
